Goal: Information Seeking & Learning: Check status

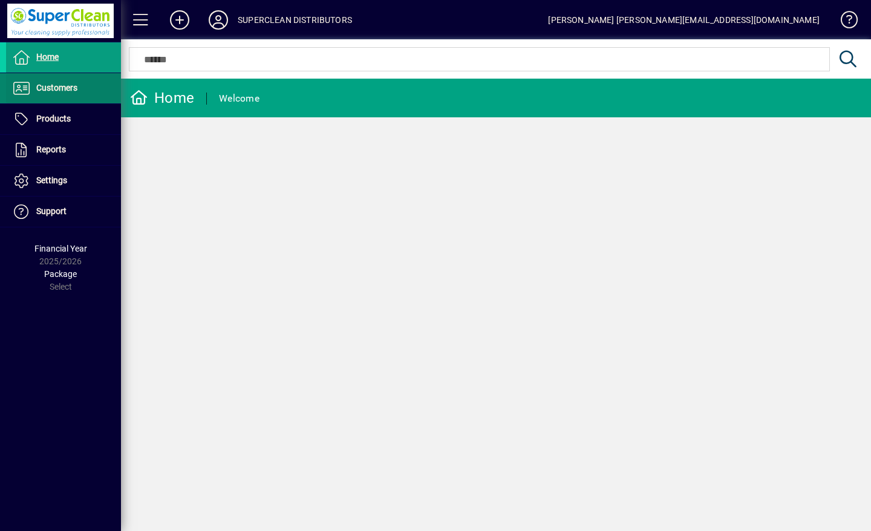
click at [61, 88] on span "Customers" at bounding box center [56, 88] width 41 height 10
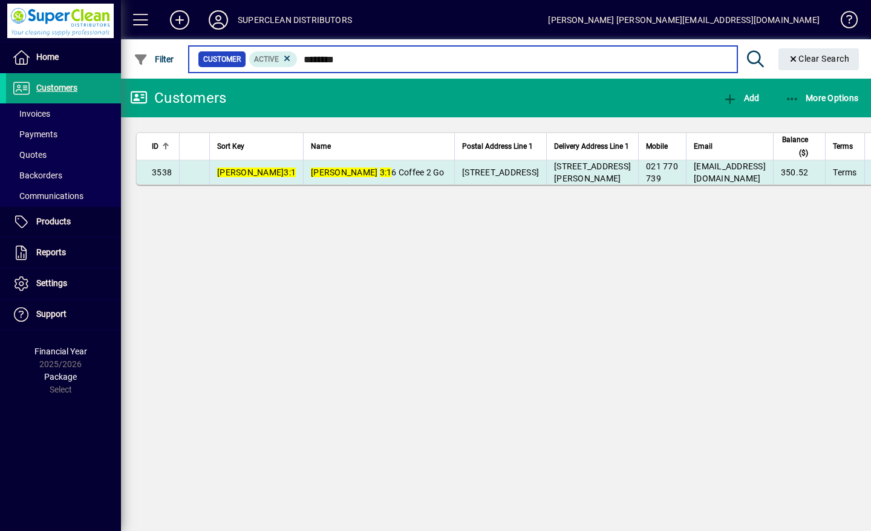
type input "********"
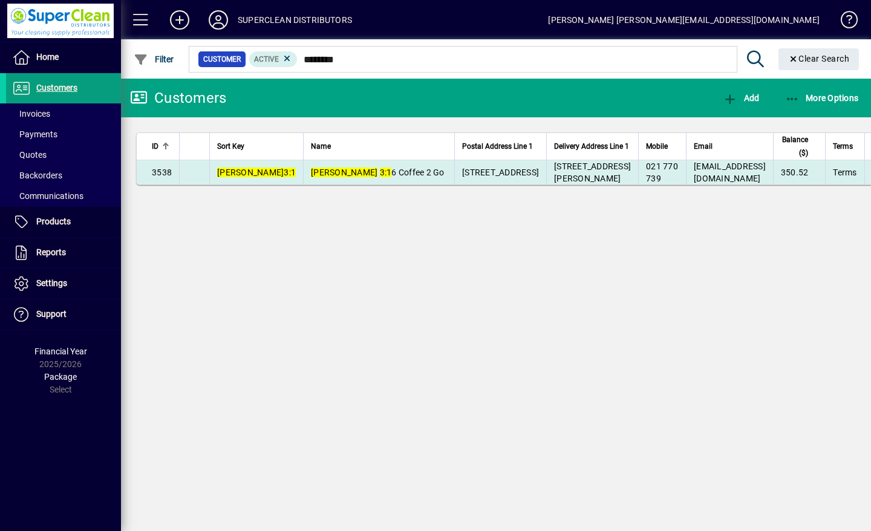
click at [326, 177] on span "[PERSON_NAME] 3:1 6 Coffee 2 Go" at bounding box center [378, 173] width 134 height 10
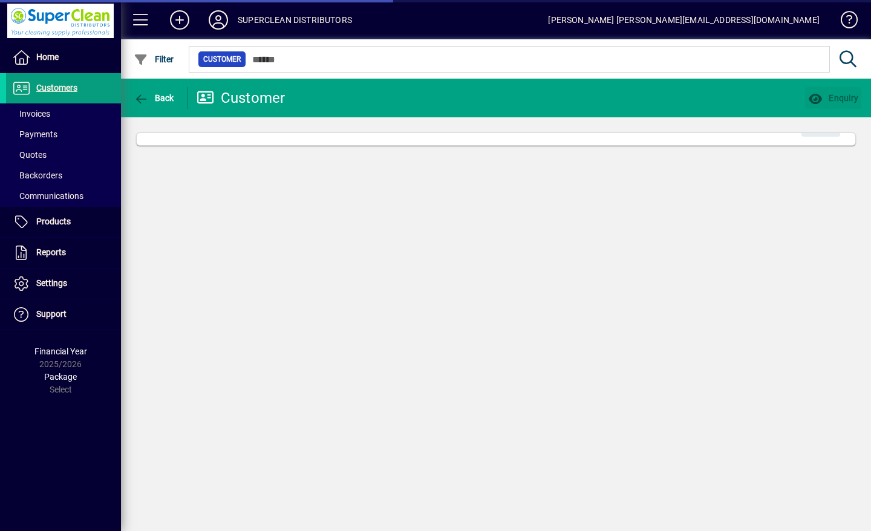
click at [808, 95] on span "Enquiry" at bounding box center [833, 98] width 50 height 10
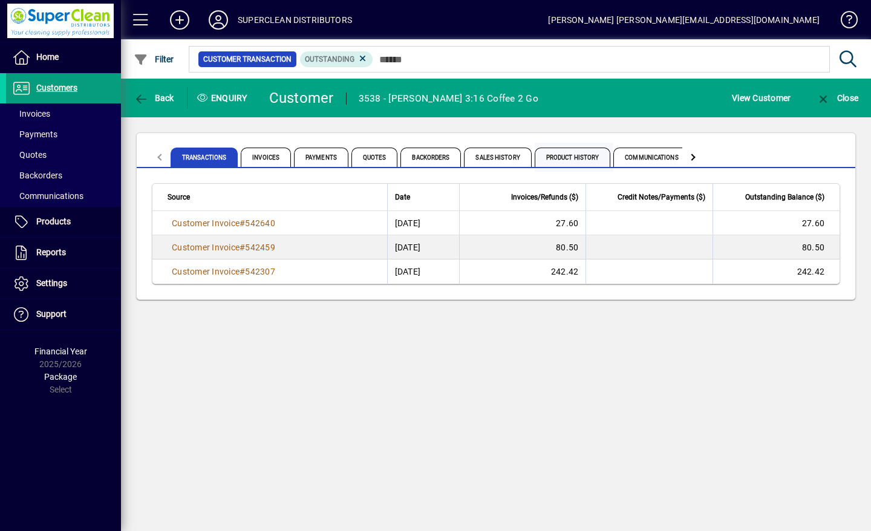
click at [577, 155] on span "Product History" at bounding box center [573, 157] width 76 height 19
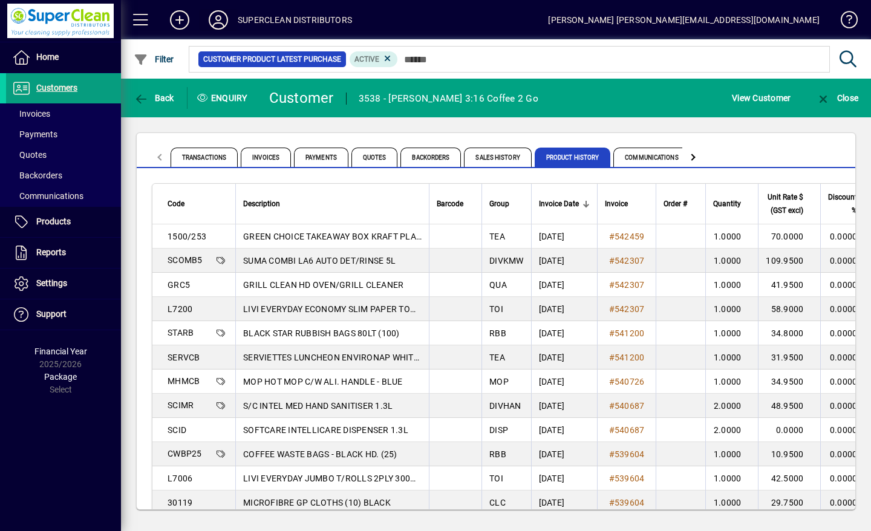
click at [215, 23] on icon at bounding box center [218, 19] width 24 height 19
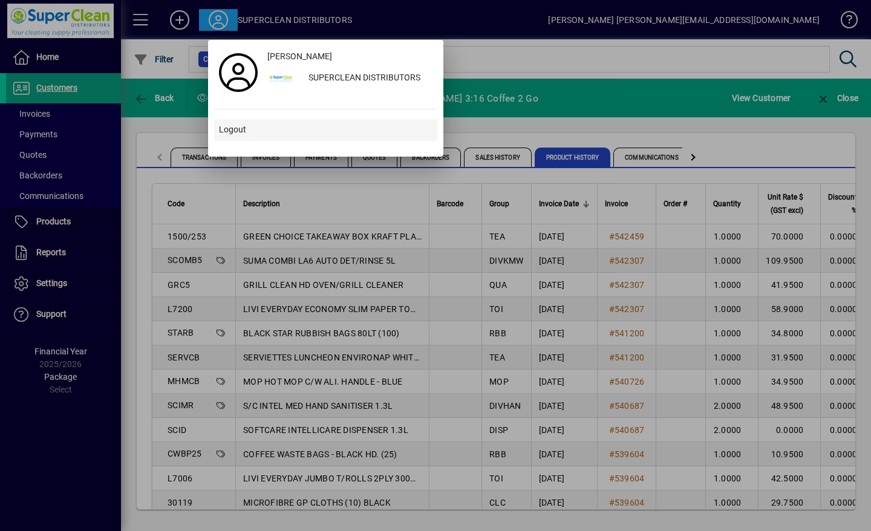
click at [233, 128] on span "Logout" at bounding box center [232, 129] width 27 height 13
